Goal: Complete application form

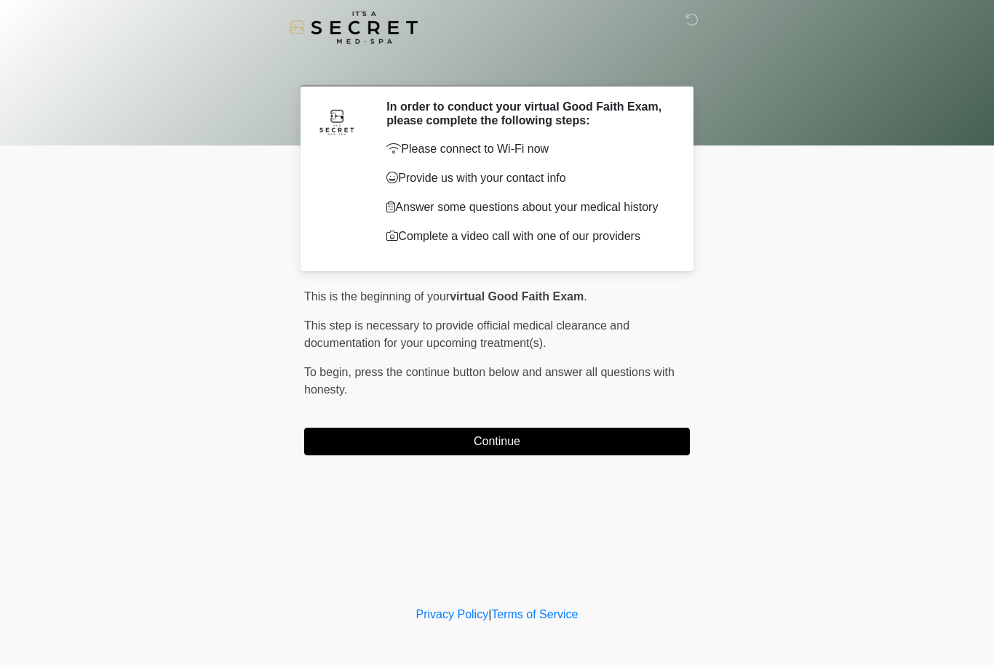
click at [389, 434] on button "Continue" at bounding box center [497, 442] width 386 height 28
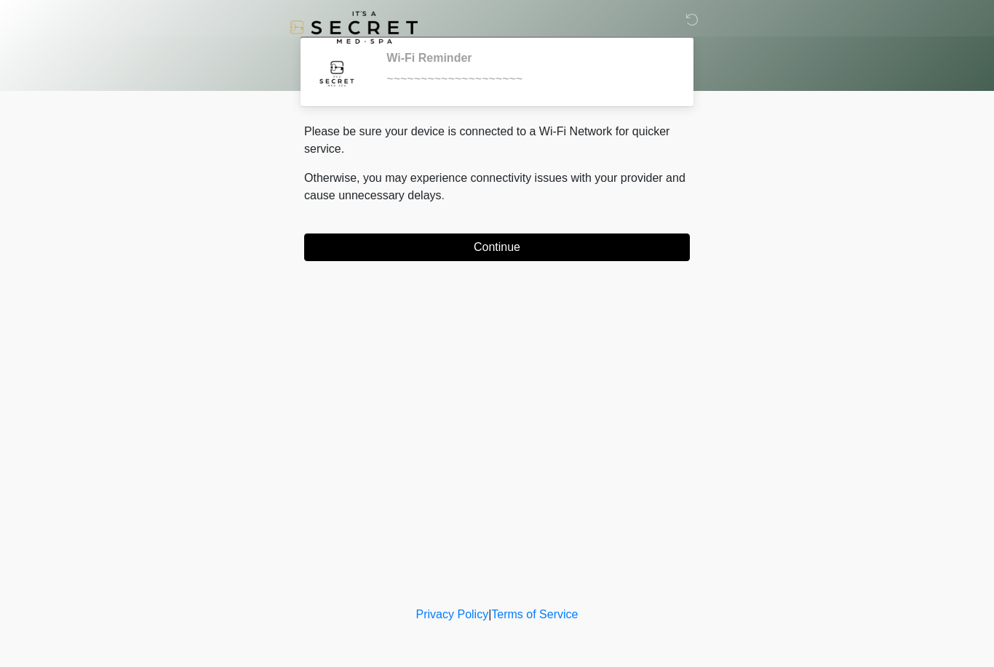
click at [504, 247] on button "Continue" at bounding box center [497, 248] width 386 height 28
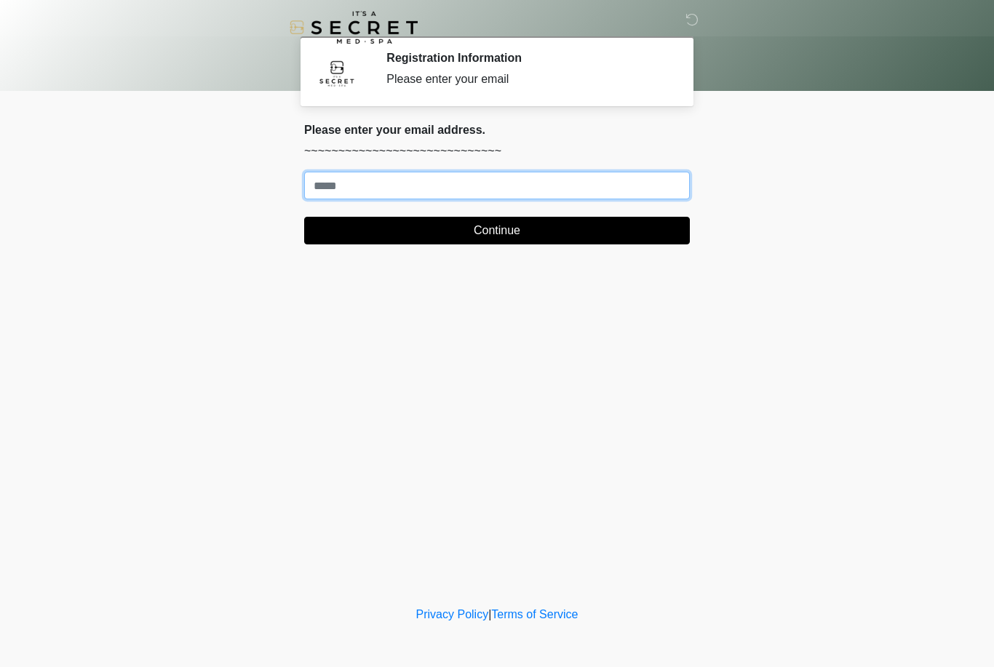
click at [640, 186] on input "Where should we email your treatment plan?" at bounding box center [497, 186] width 386 height 28
click at [375, 184] on input "Where should we email your treatment plan?" at bounding box center [497, 186] width 386 height 28
type input "**********"
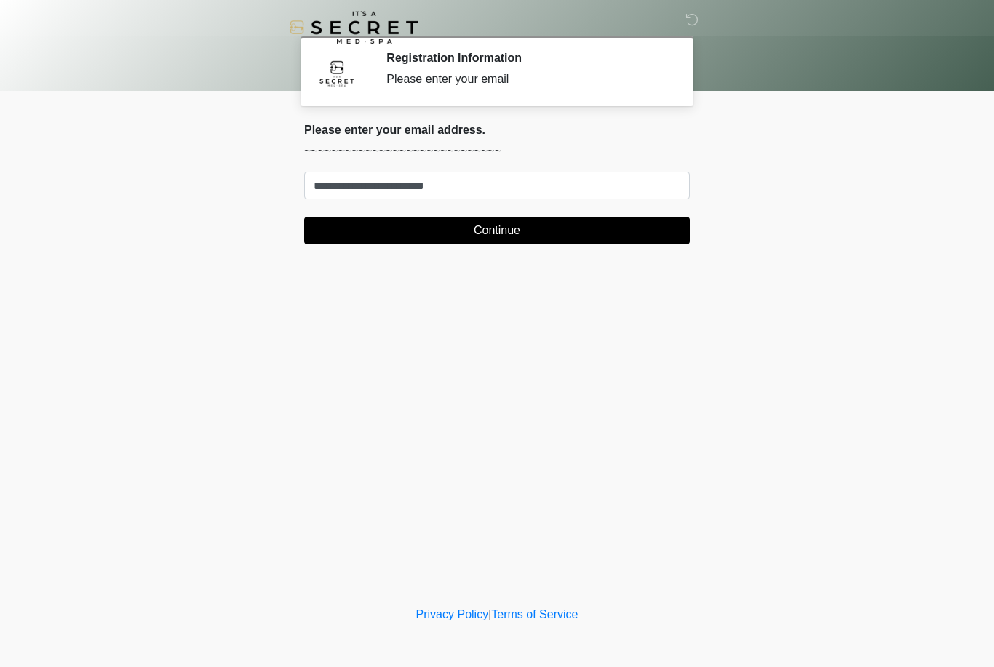
click at [517, 239] on button "Continue" at bounding box center [497, 231] width 386 height 28
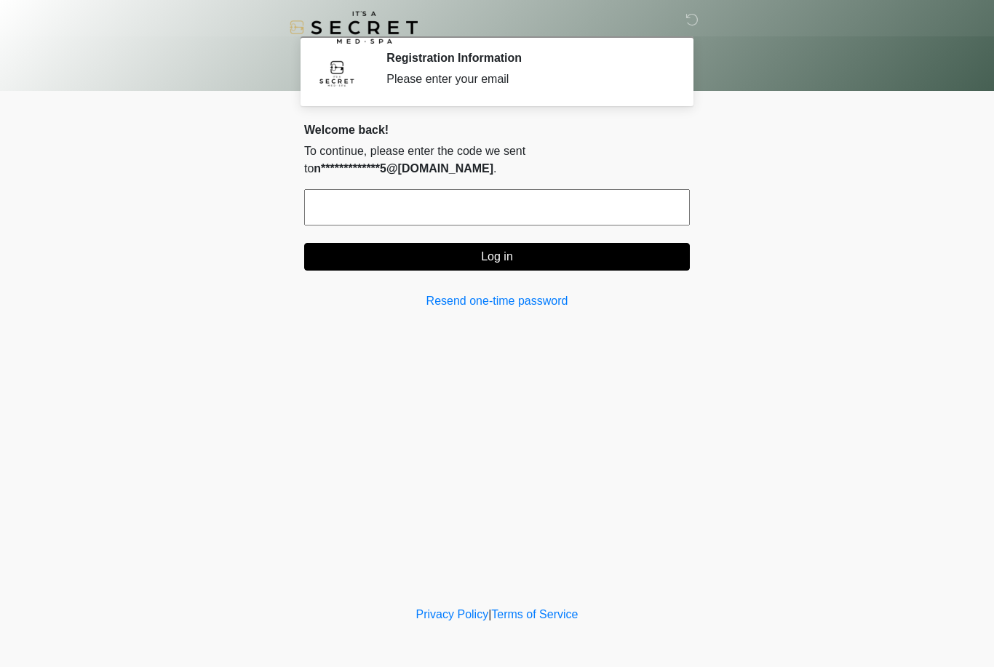
click at [381, 210] on input "text" at bounding box center [497, 207] width 386 height 36
click at [412, 218] on input "text" at bounding box center [497, 207] width 386 height 36
click at [344, 207] on input "text" at bounding box center [497, 207] width 386 height 36
click at [361, 208] on input "text" at bounding box center [497, 207] width 386 height 36
click at [355, 200] on input "text" at bounding box center [497, 207] width 386 height 36
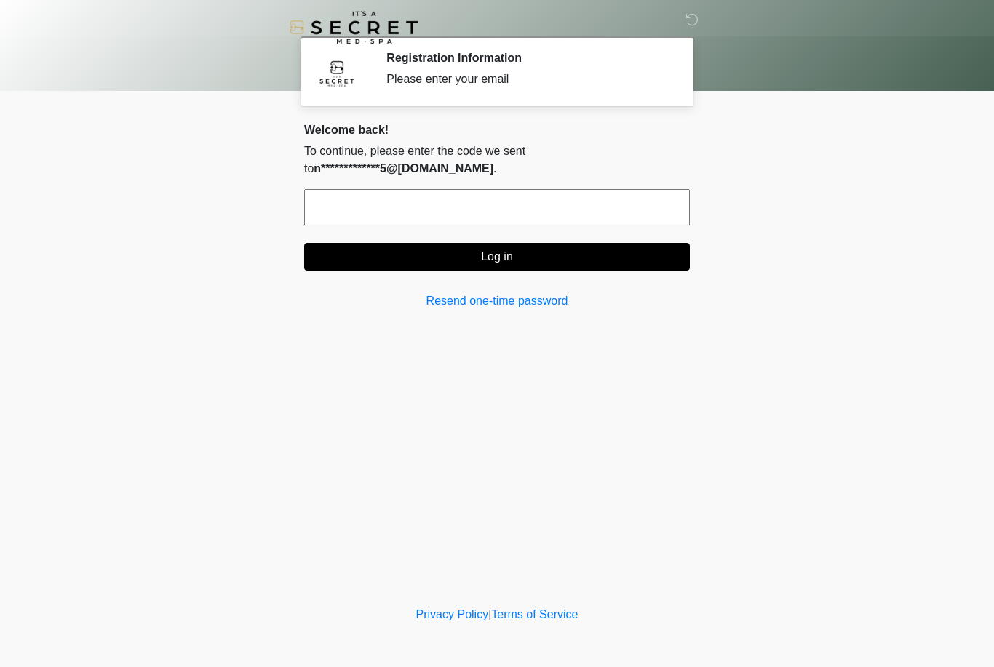
click at [355, 200] on input "text" at bounding box center [497, 207] width 386 height 36
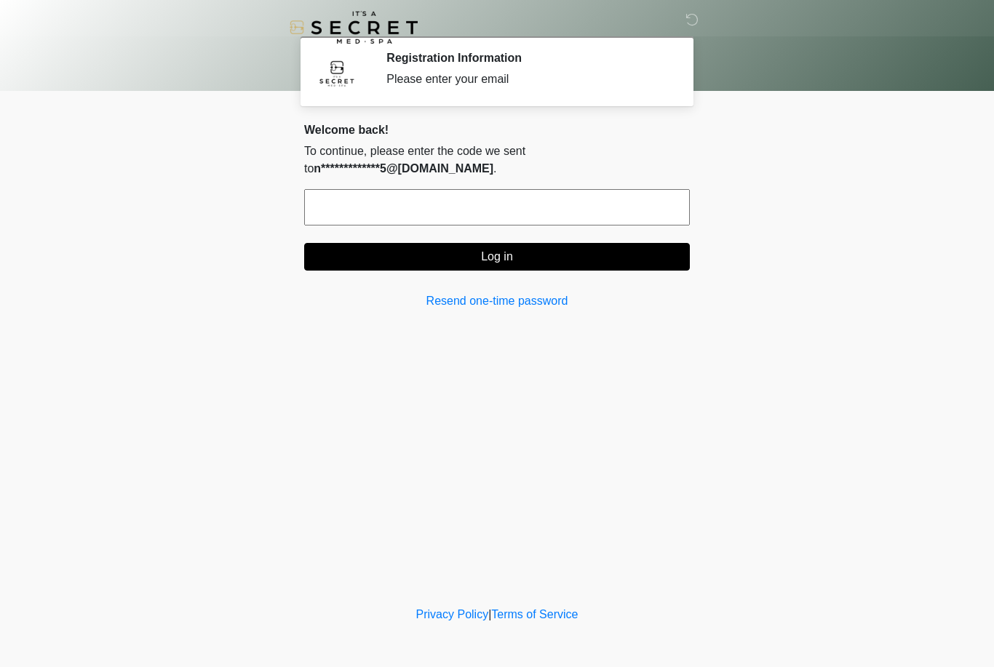
click at [355, 200] on input "text" at bounding box center [497, 207] width 386 height 36
click at [394, 212] on input "text" at bounding box center [497, 207] width 386 height 36
type input "*"
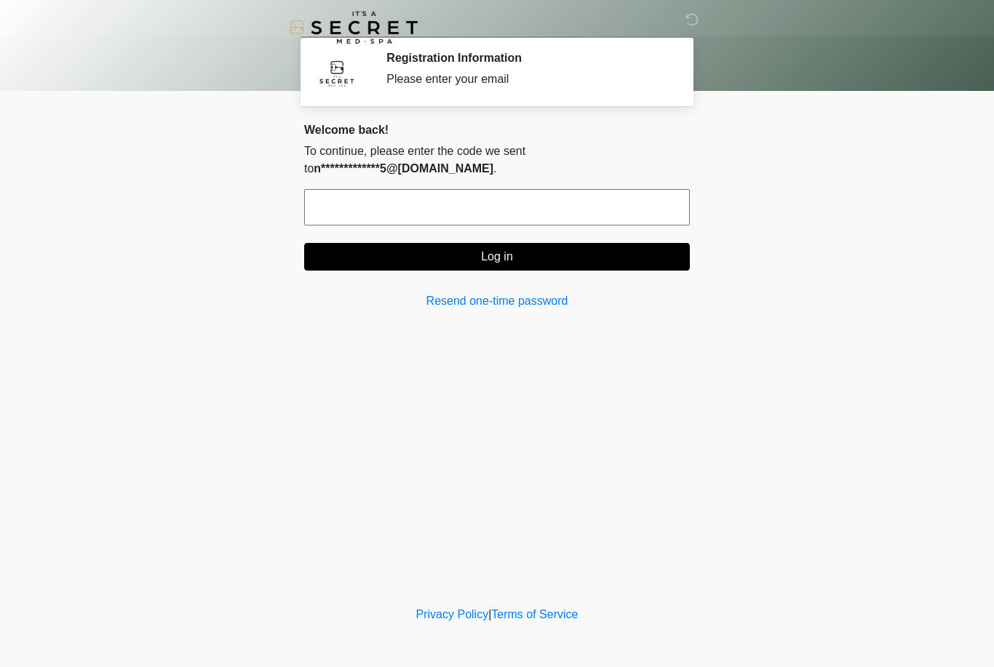
click at [337, 180] on div "**********" at bounding box center [497, 216] width 386 height 187
click at [373, 207] on input "text" at bounding box center [497, 207] width 386 height 36
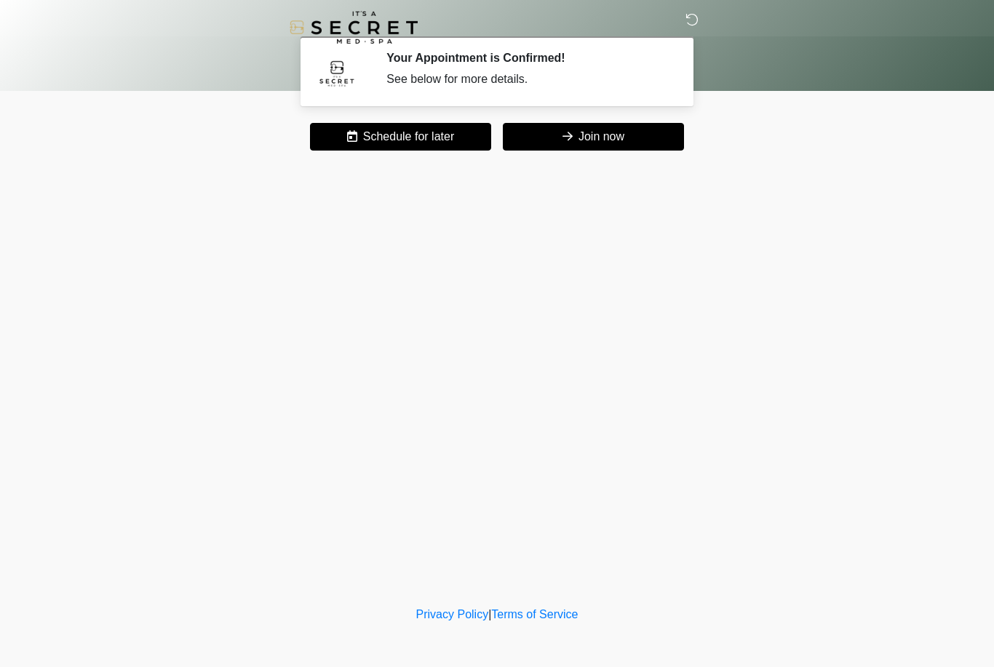
click at [690, 23] on icon at bounding box center [691, 19] width 13 height 13
